Goal: Information Seeking & Learning: Learn about a topic

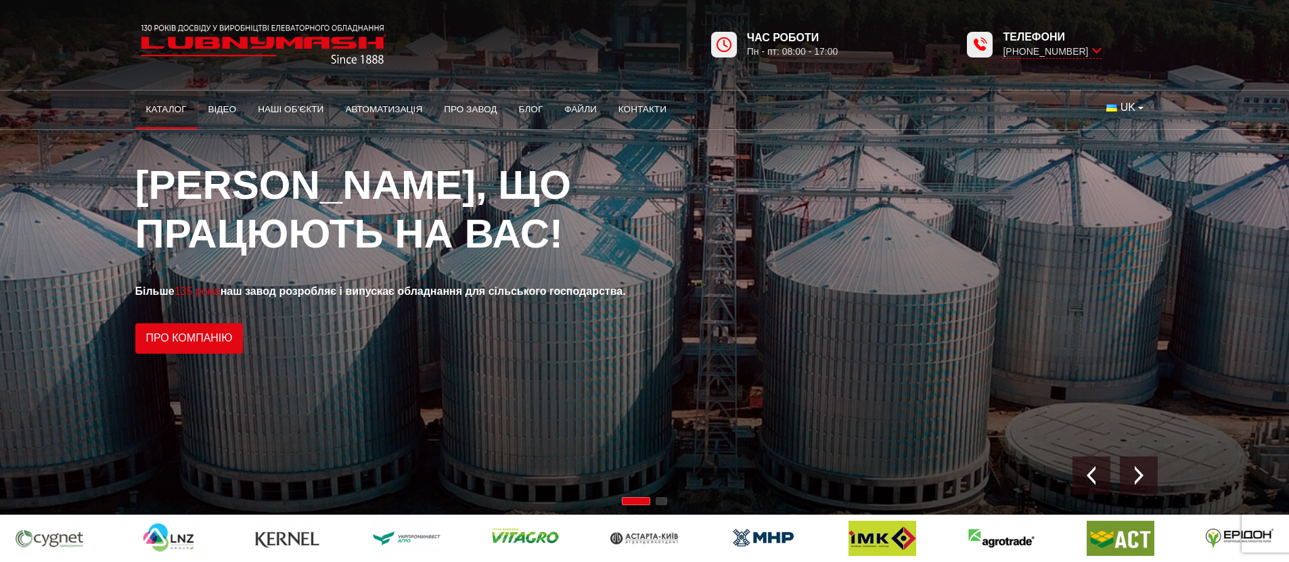
click at [165, 114] on link "Каталог" at bounding box center [166, 110] width 62 height 30
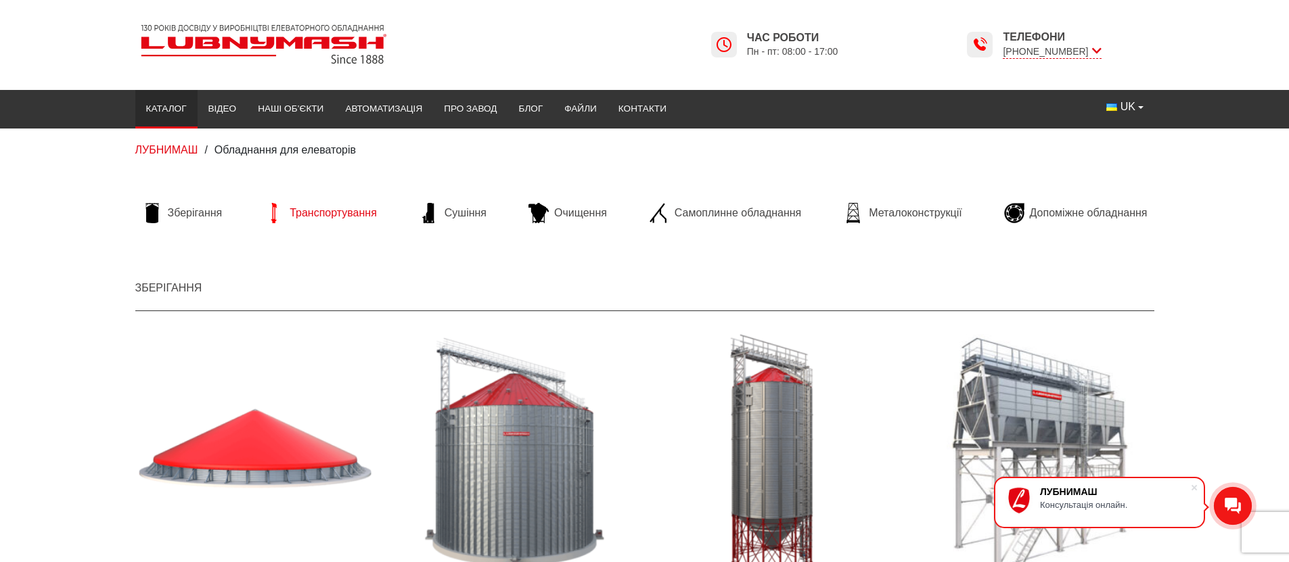
click at [308, 213] on span "Транспортування" at bounding box center [333, 213] width 87 height 15
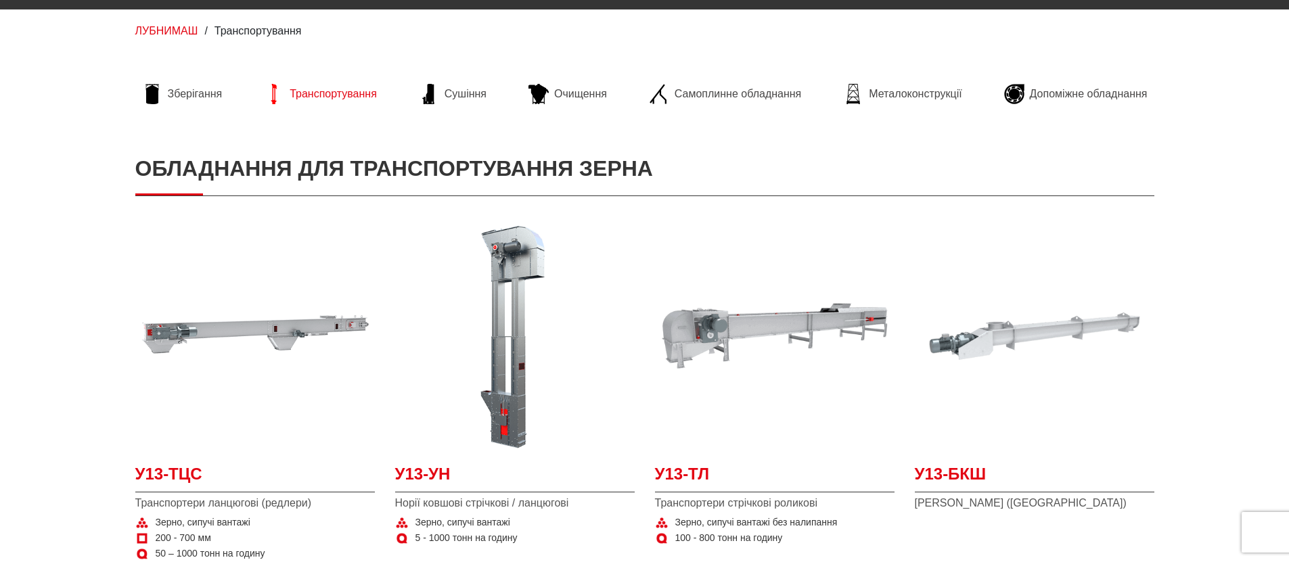
scroll to position [325, 0]
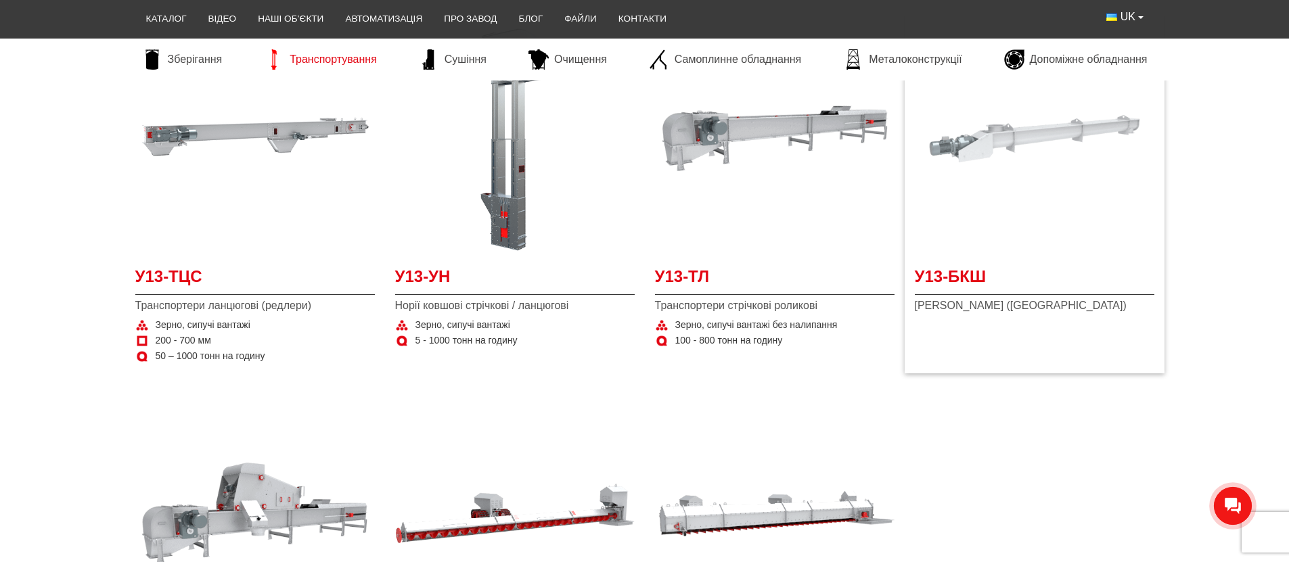
click at [1078, 164] on img at bounding box center [1034, 138] width 239 height 239
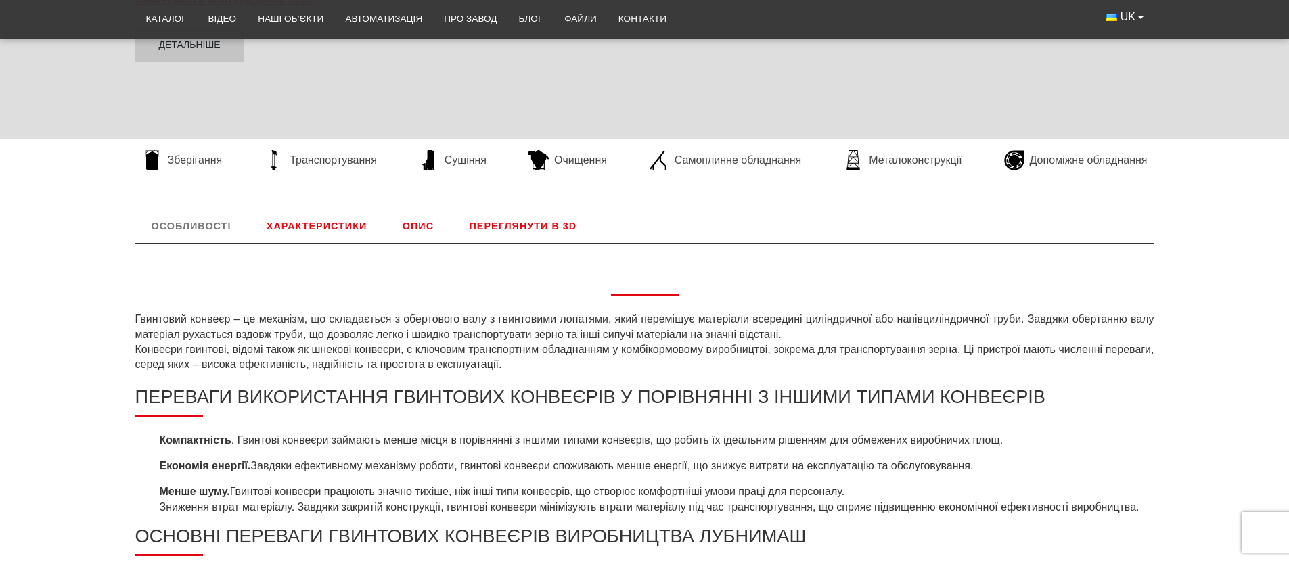
scroll to position [406, 0]
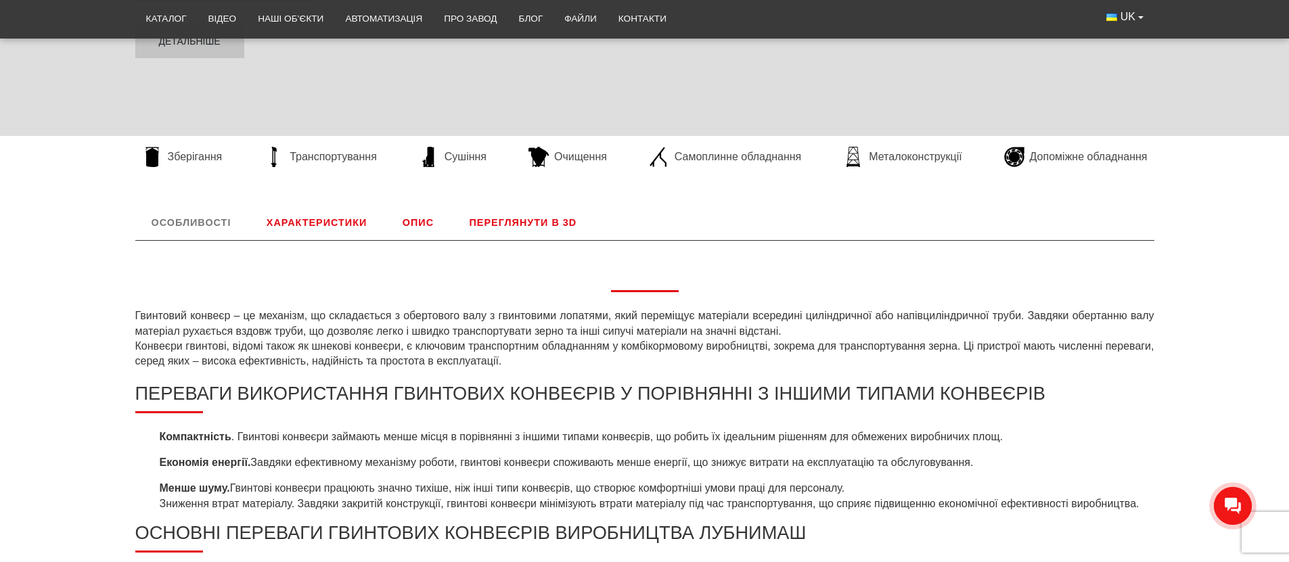
click at [517, 221] on link "Переглянути в 3D" at bounding box center [523, 222] width 140 height 35
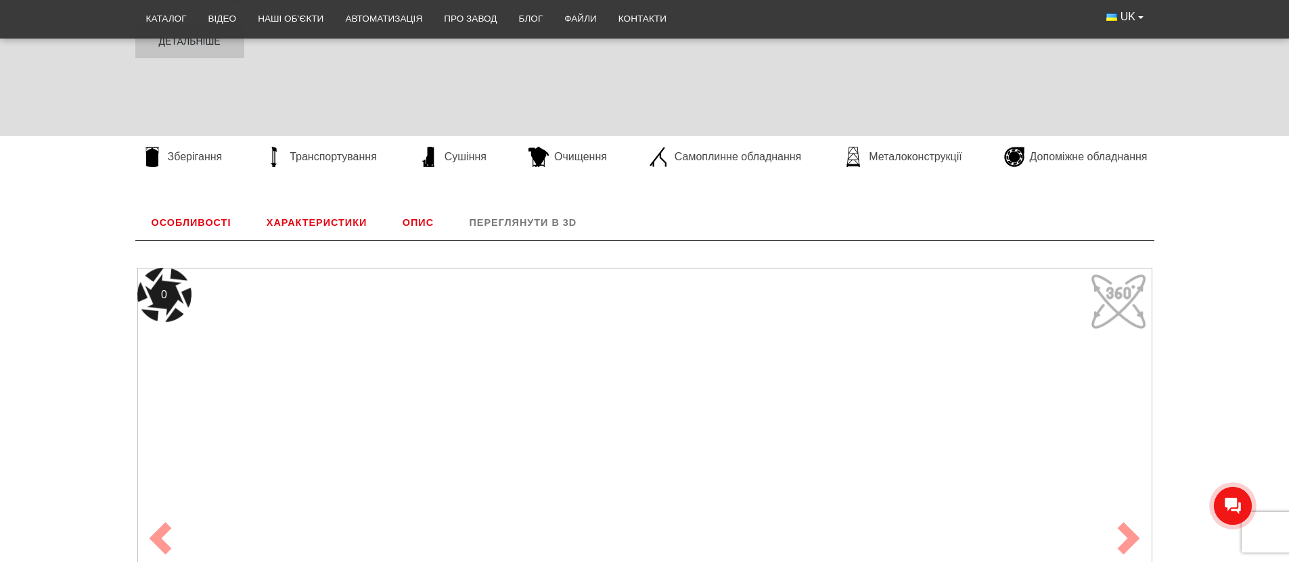
scroll to position [564, 0]
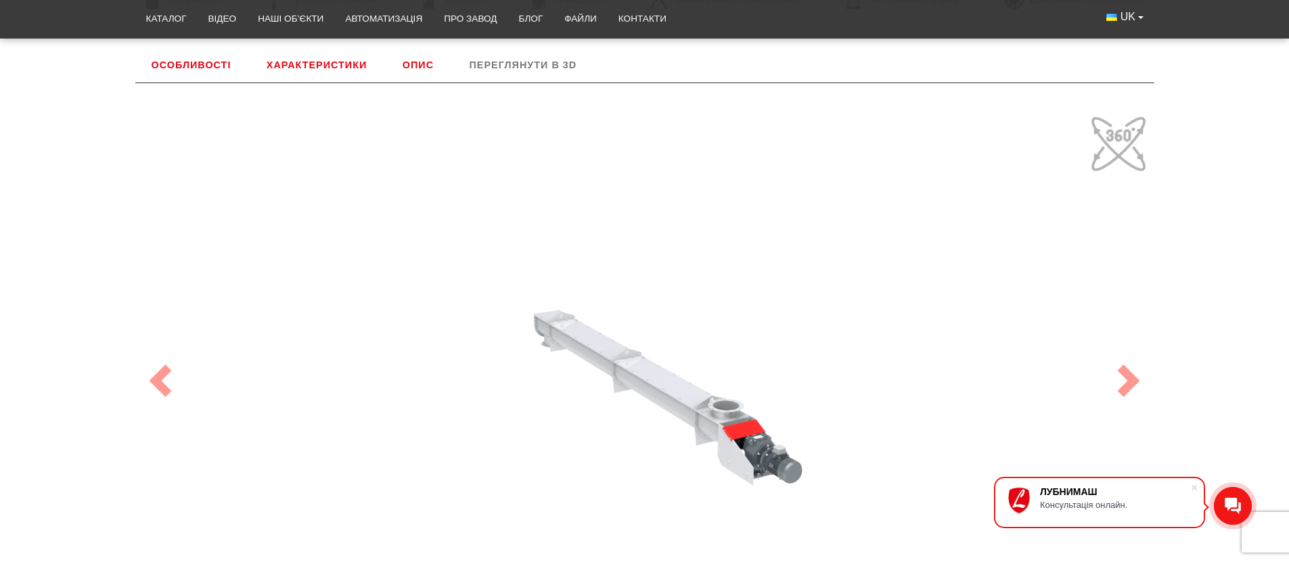
drag, startPoint x: 668, startPoint y: 396, endPoint x: 561, endPoint y: 407, distance: 106.8
click at [561, 407] on div "100" at bounding box center [644, 380] width 1015 height 541
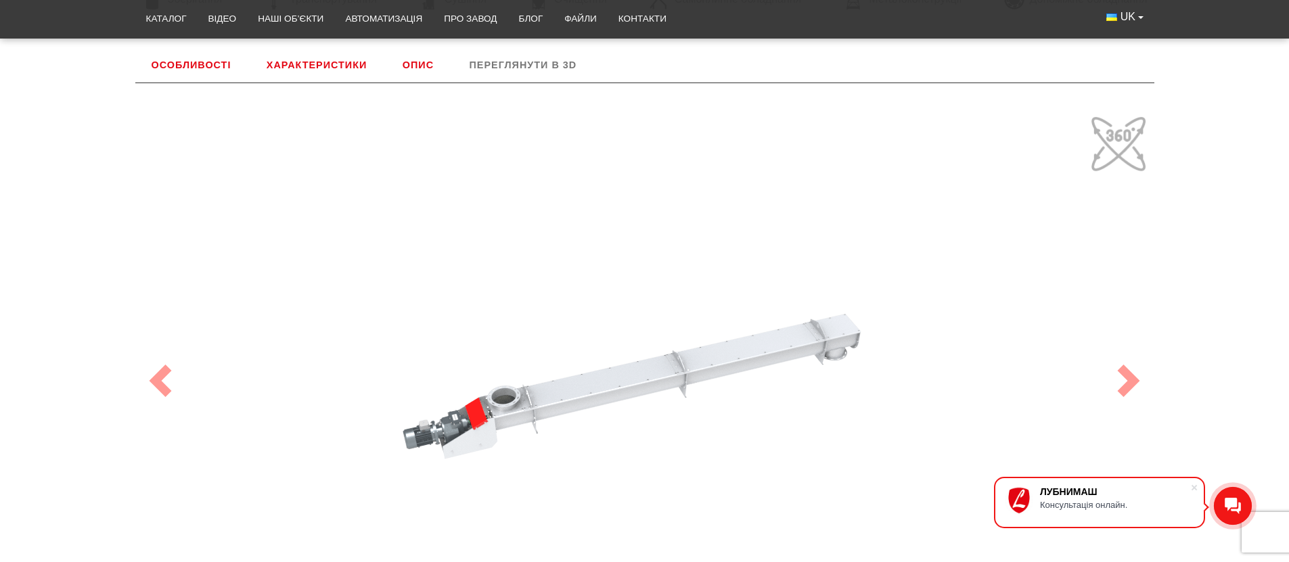
drag, startPoint x: 656, startPoint y: 400, endPoint x: 571, endPoint y: 443, distance: 94.7
click at [571, 445] on div "100" at bounding box center [644, 380] width 1015 height 541
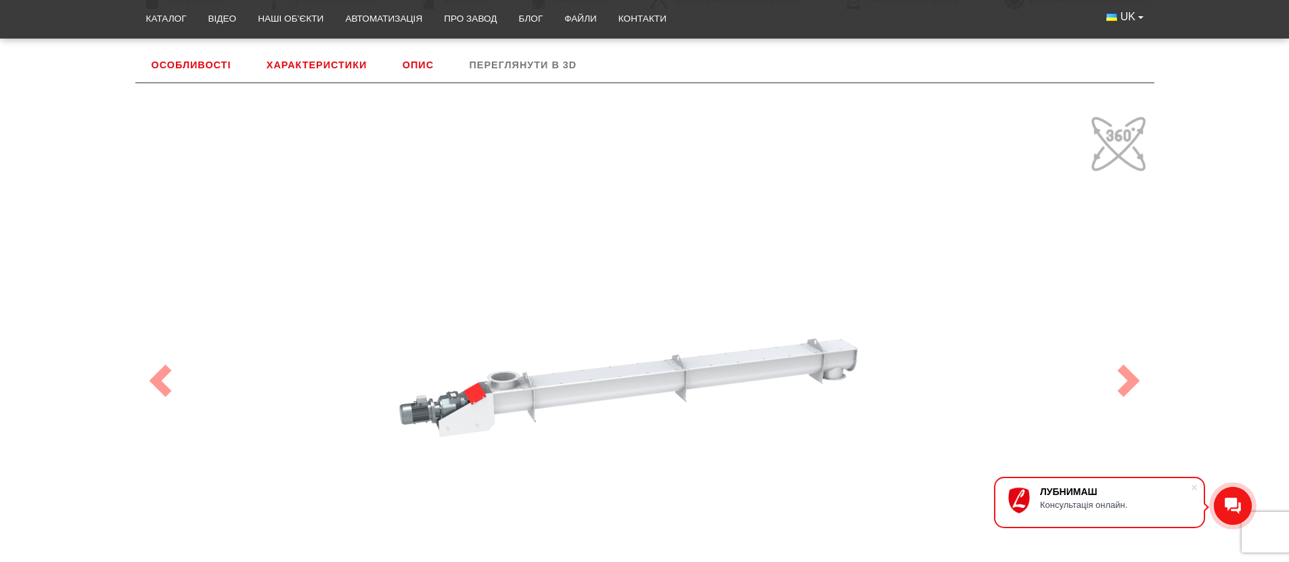
drag, startPoint x: 564, startPoint y: 405, endPoint x: 590, endPoint y: 352, distance: 58.4
click at [590, 352] on div "100" at bounding box center [644, 380] width 1015 height 541
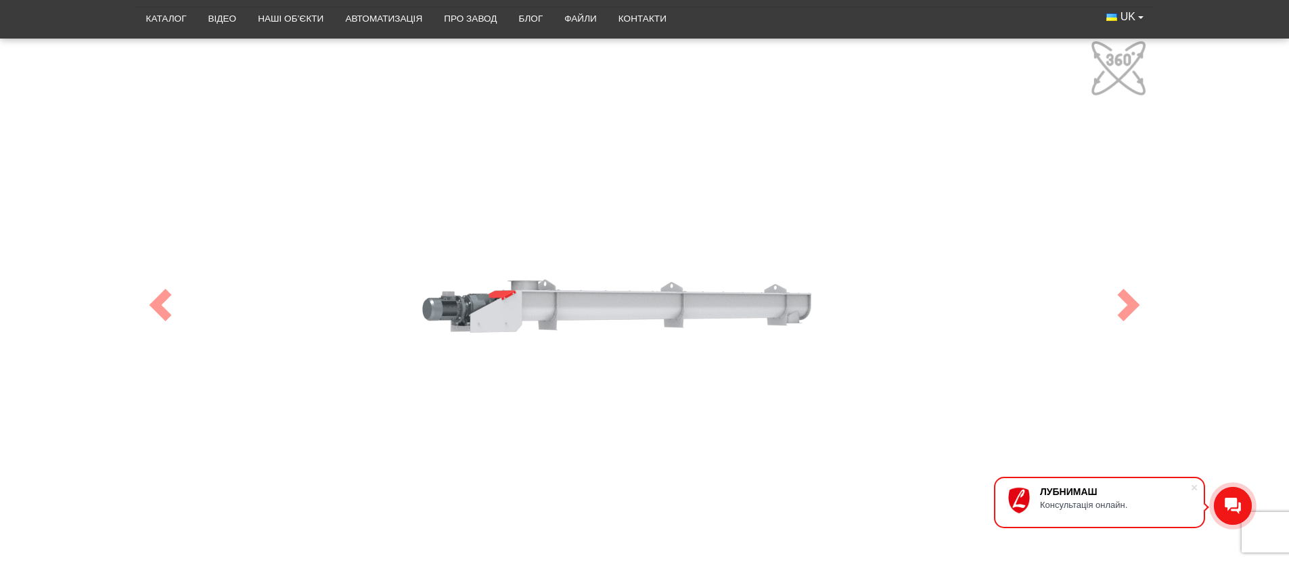
scroll to position [482, 0]
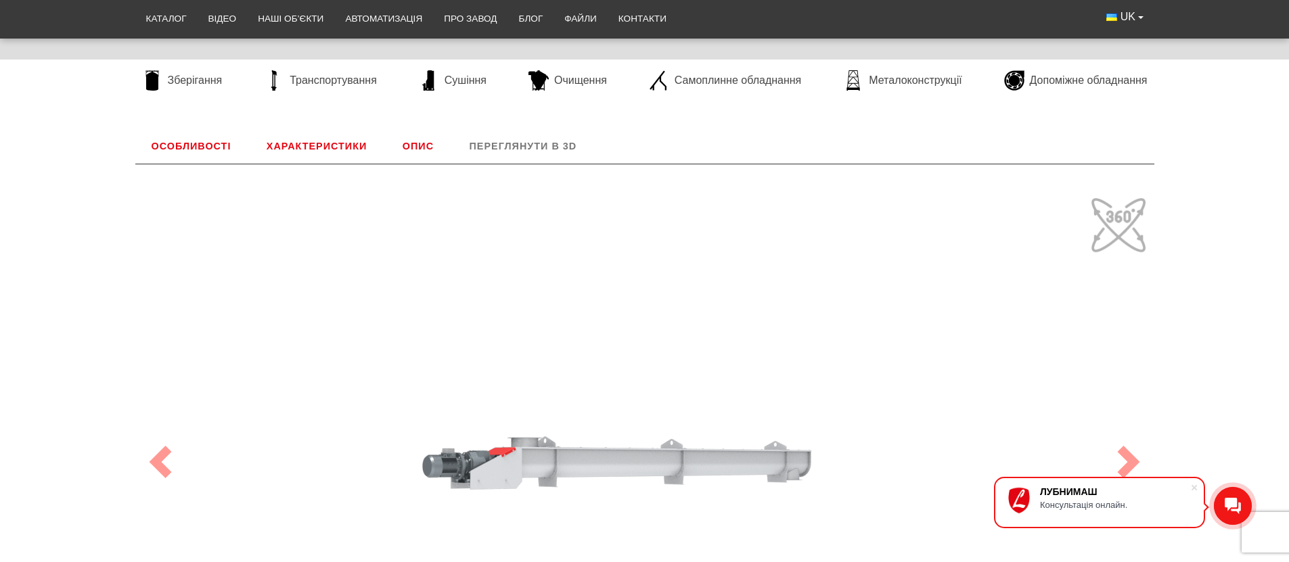
click at [411, 146] on link "Опис" at bounding box center [418, 146] width 64 height 35
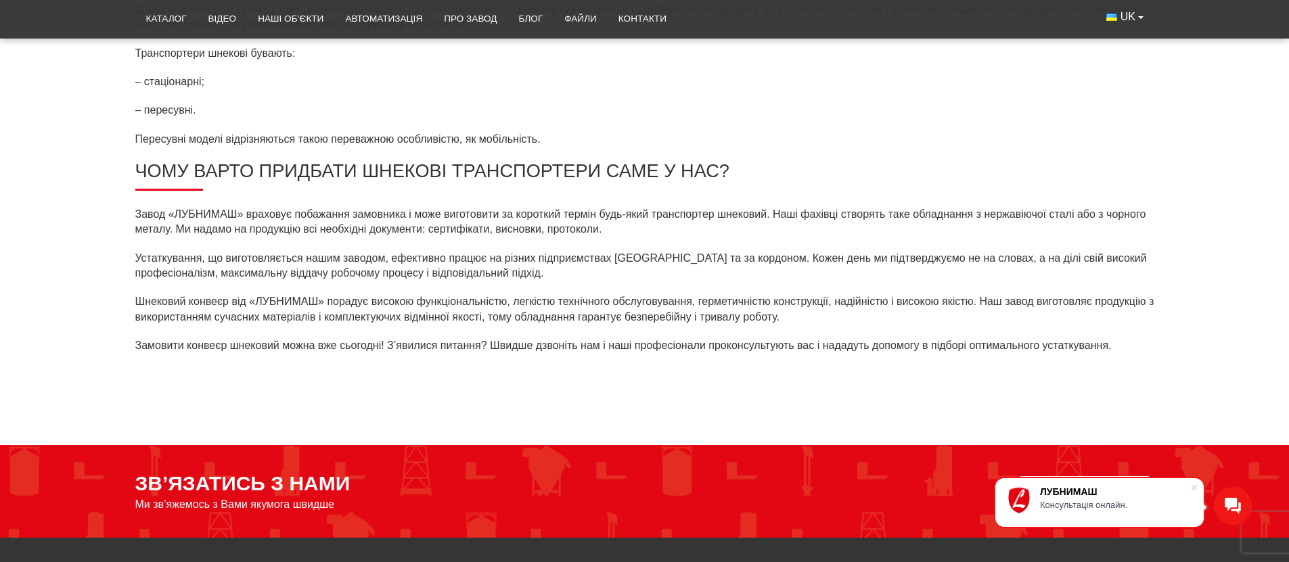
scroll to position [564, 0]
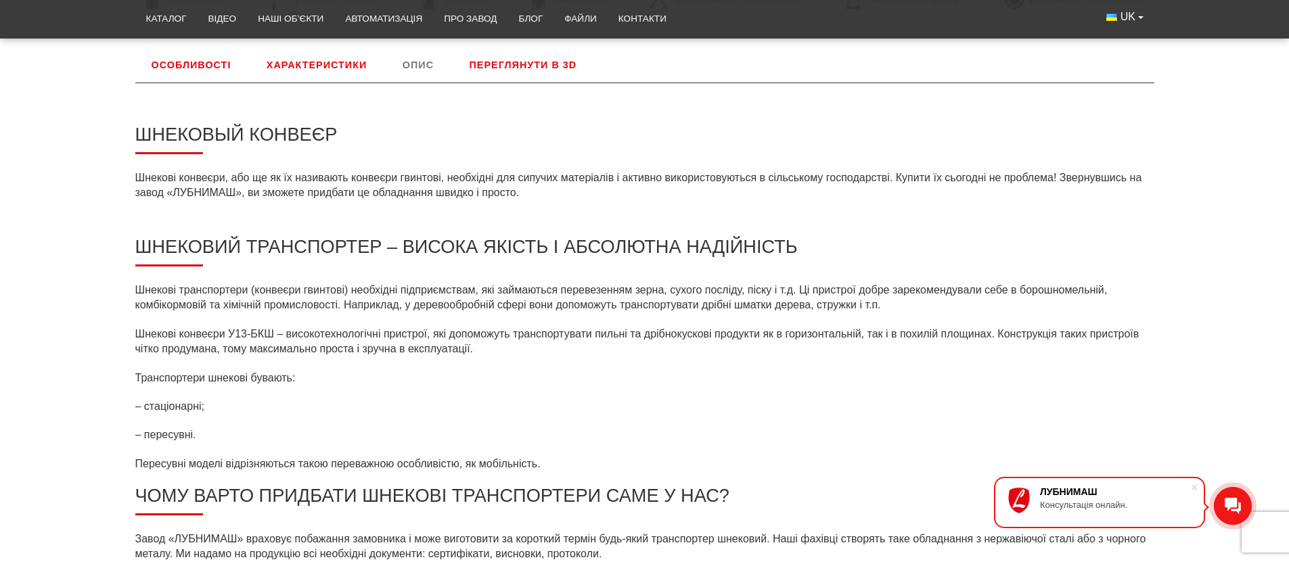
click at [195, 65] on link "Особливості" at bounding box center [191, 64] width 112 height 35
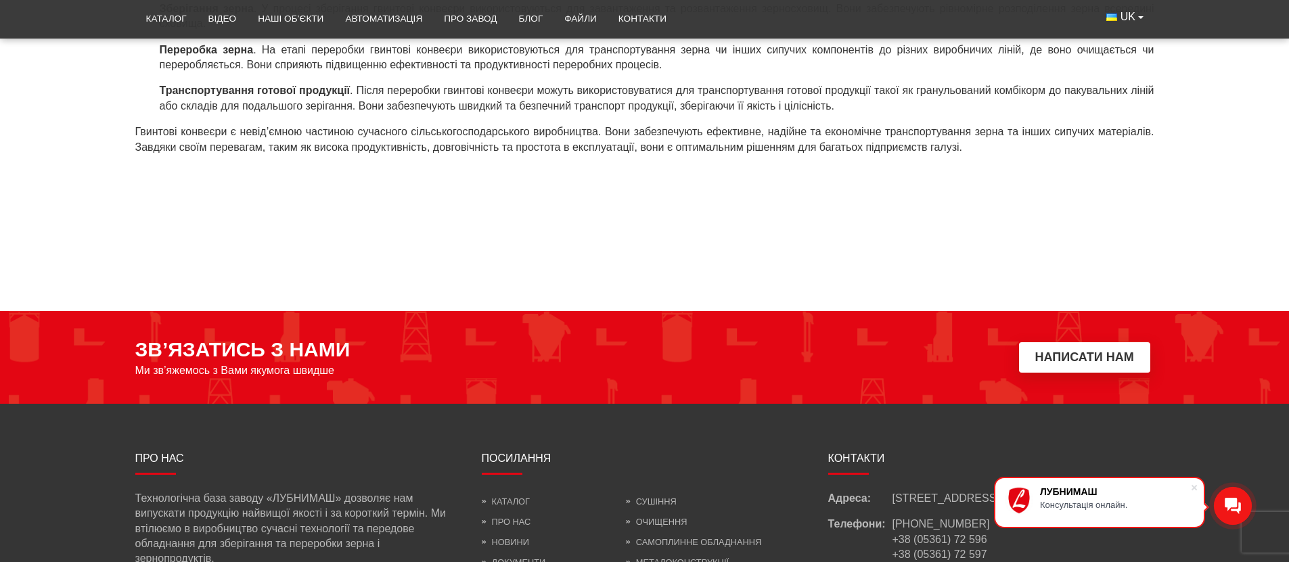
scroll to position [807, 0]
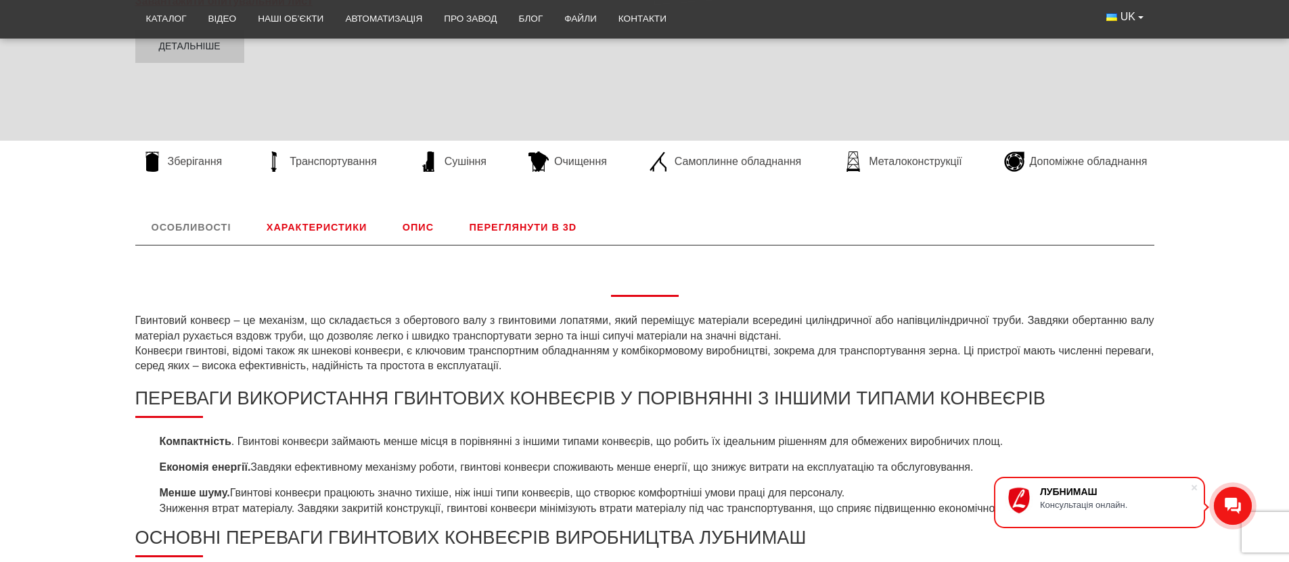
click at [300, 234] on link "Характеристики" at bounding box center [316, 227] width 133 height 35
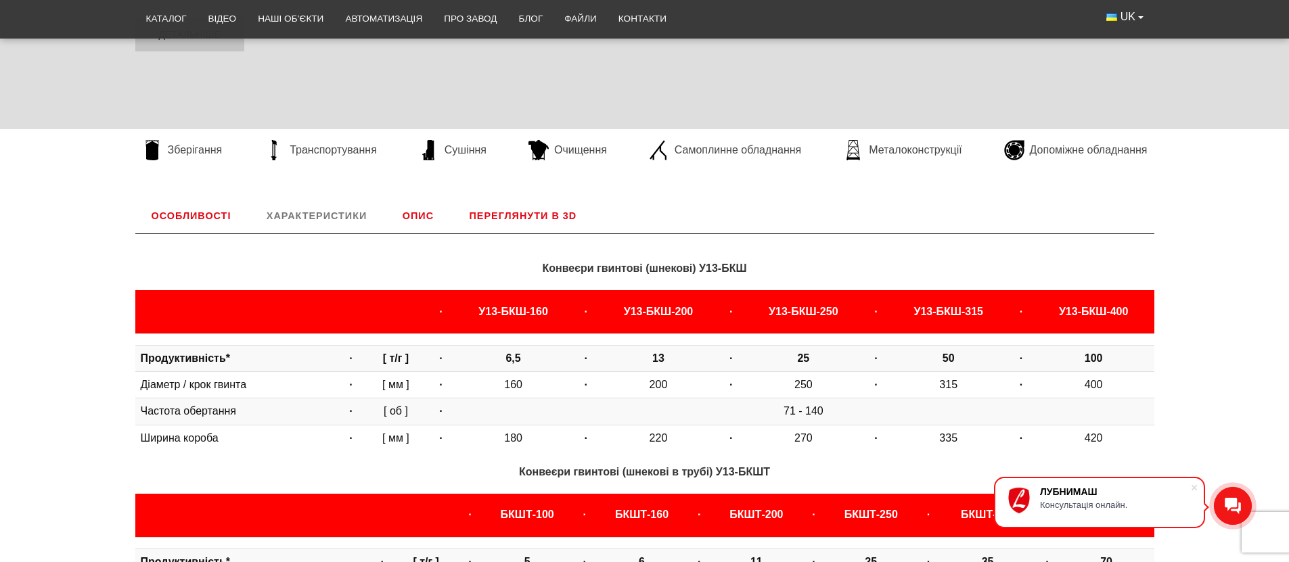
scroll to position [401, 0]
